Goal: Transaction & Acquisition: Download file/media

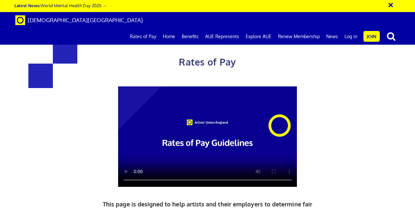
scroll to position [0, 1]
drag, startPoint x: 414, startPoint y: 44, endPoint x: 414, endPoint y: 74, distance: 30.7
click at [414, 74] on div "Rates of Pay This page is designed to help artists and their employers to deter…" at bounding box center [207, 162] width 425 height 310
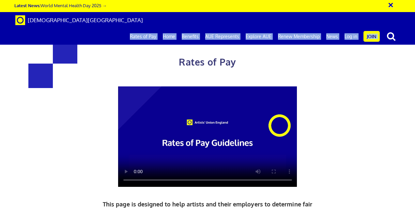
drag, startPoint x: 415, startPoint y: 28, endPoint x: 413, endPoint y: 60, distance: 32.0
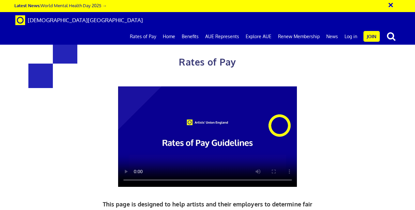
click at [321, 210] on div "Rates of Pay This page is designed to help artists and their employers to deter…" at bounding box center [207, 171] width 283 height 290
